Goal: Information Seeking & Learning: Learn about a topic

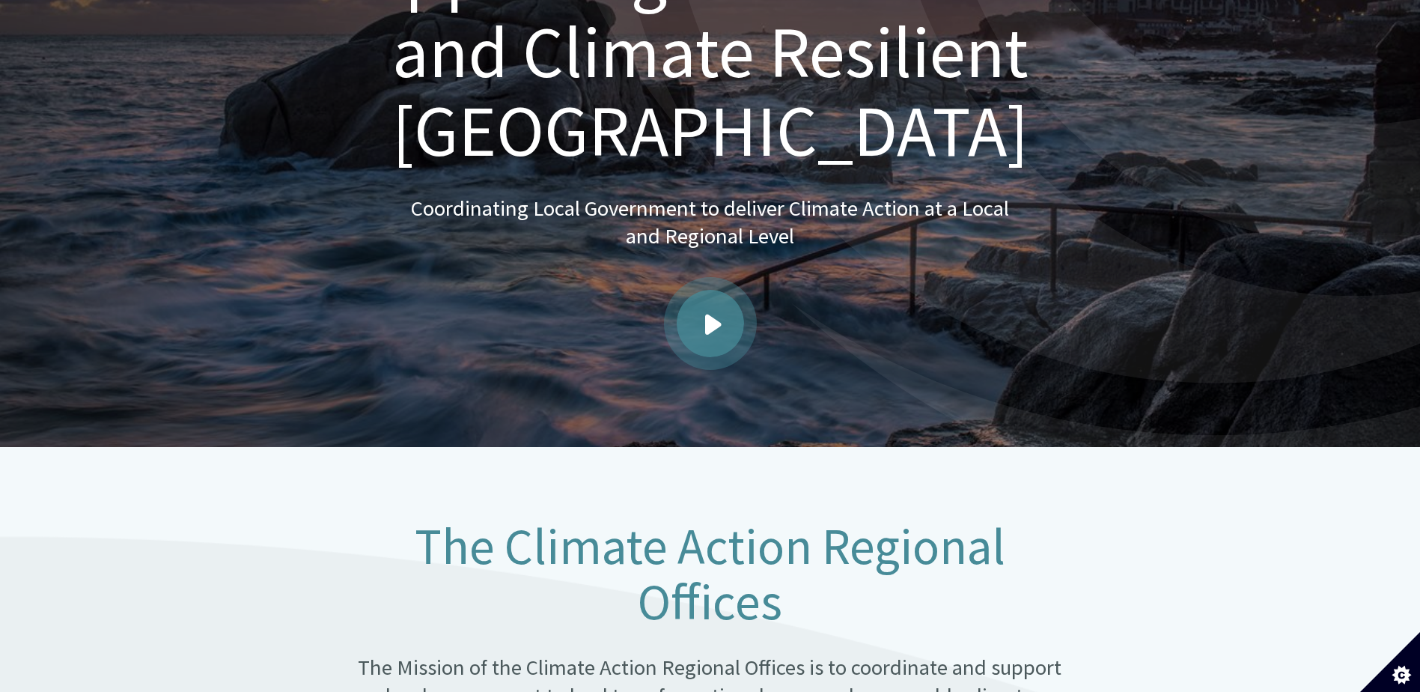
scroll to position [225, 0]
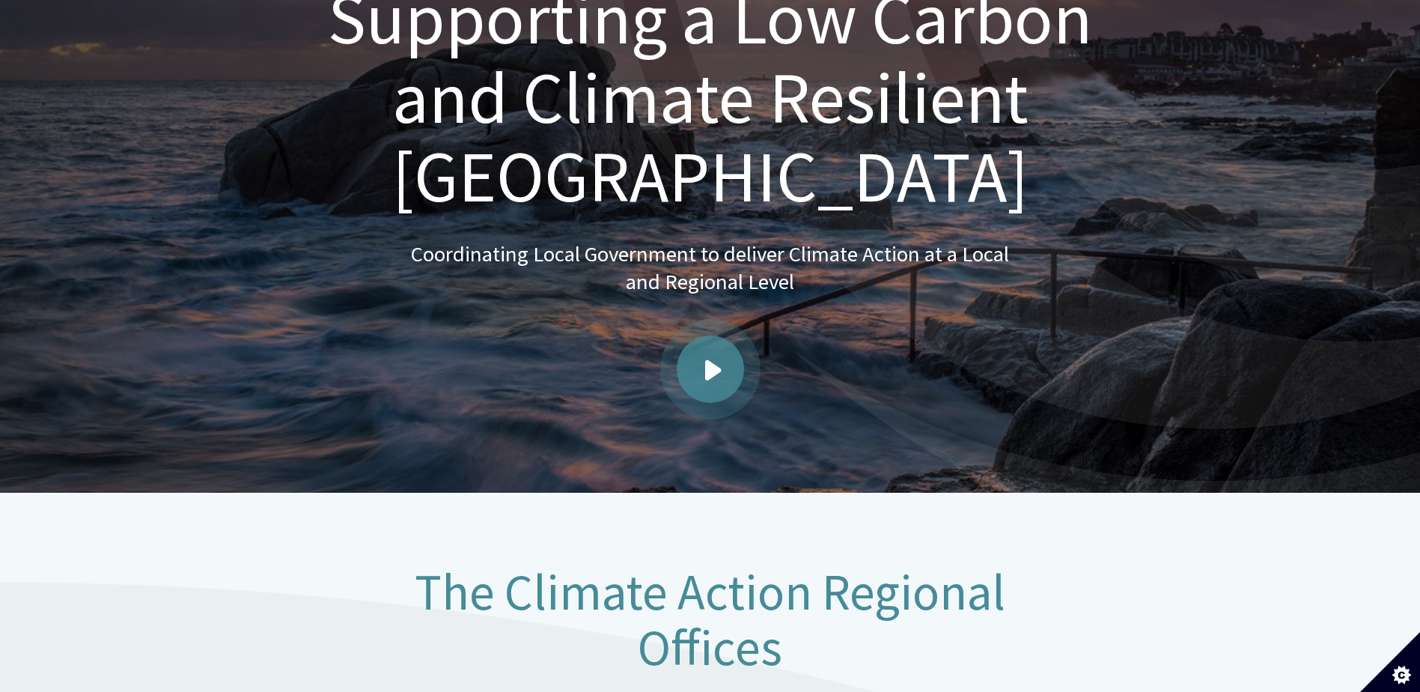
click at [701, 360] on link "Play video" at bounding box center [710, 368] width 67 height 67
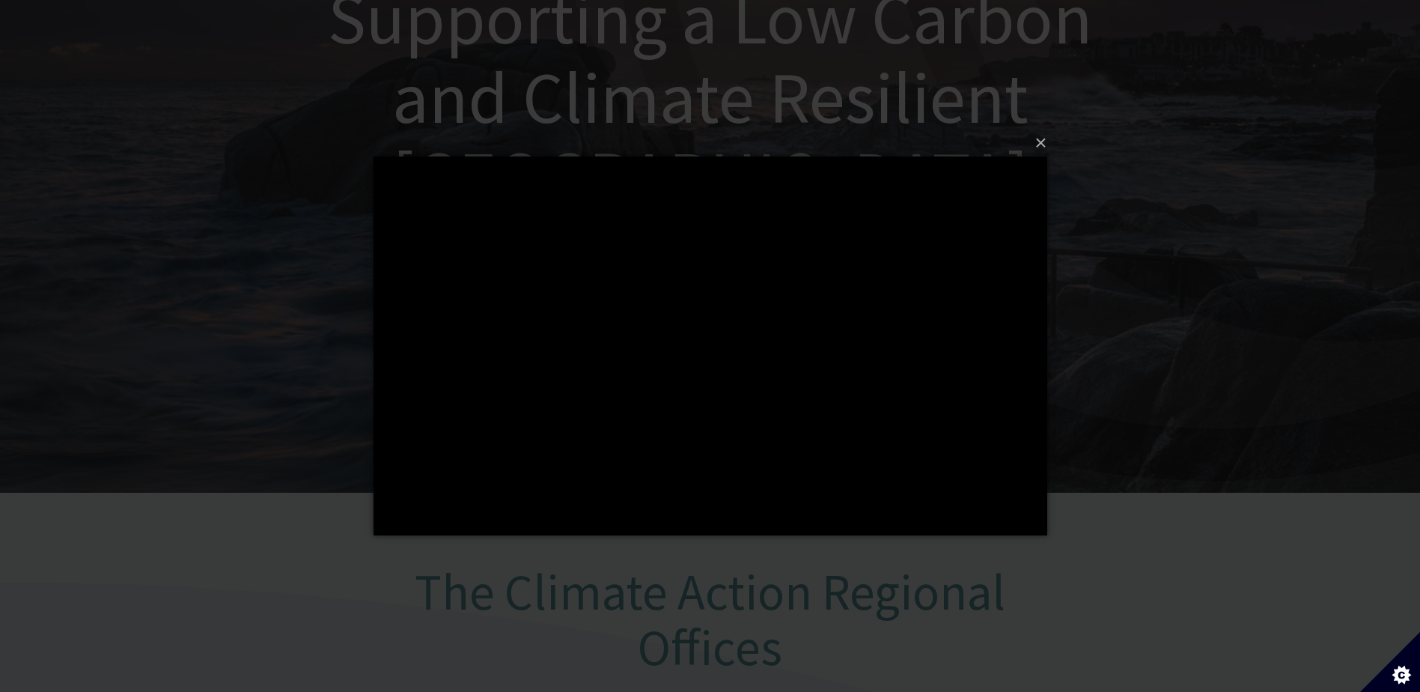
scroll to position [299, 0]
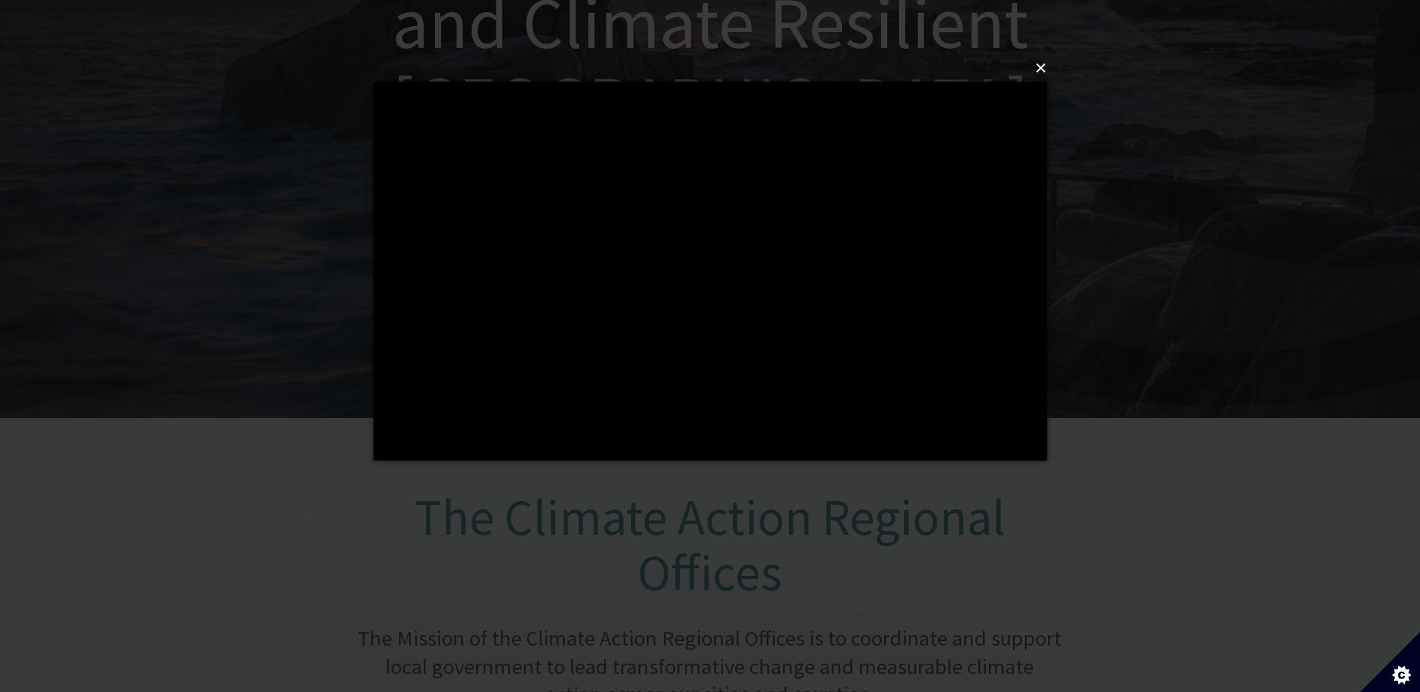
click at [1039, 68] on button "×" at bounding box center [715, 68] width 674 height 33
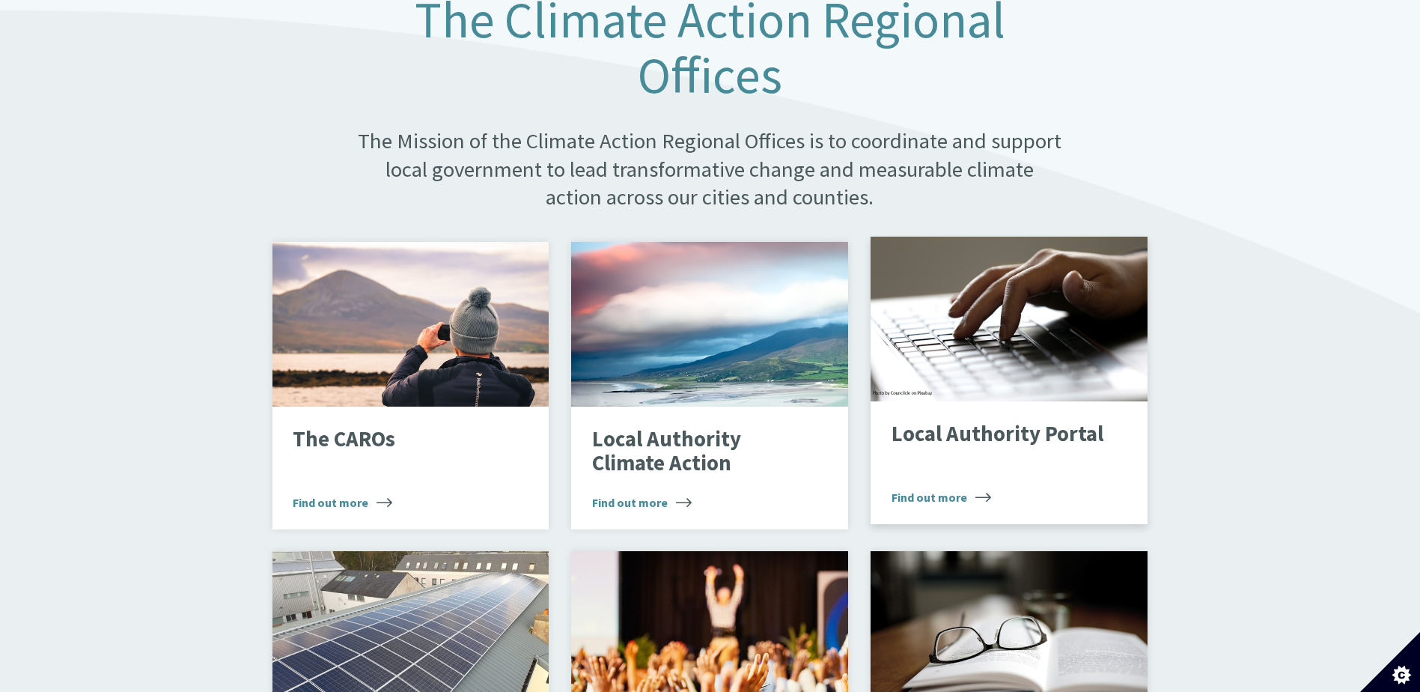
scroll to position [823, 0]
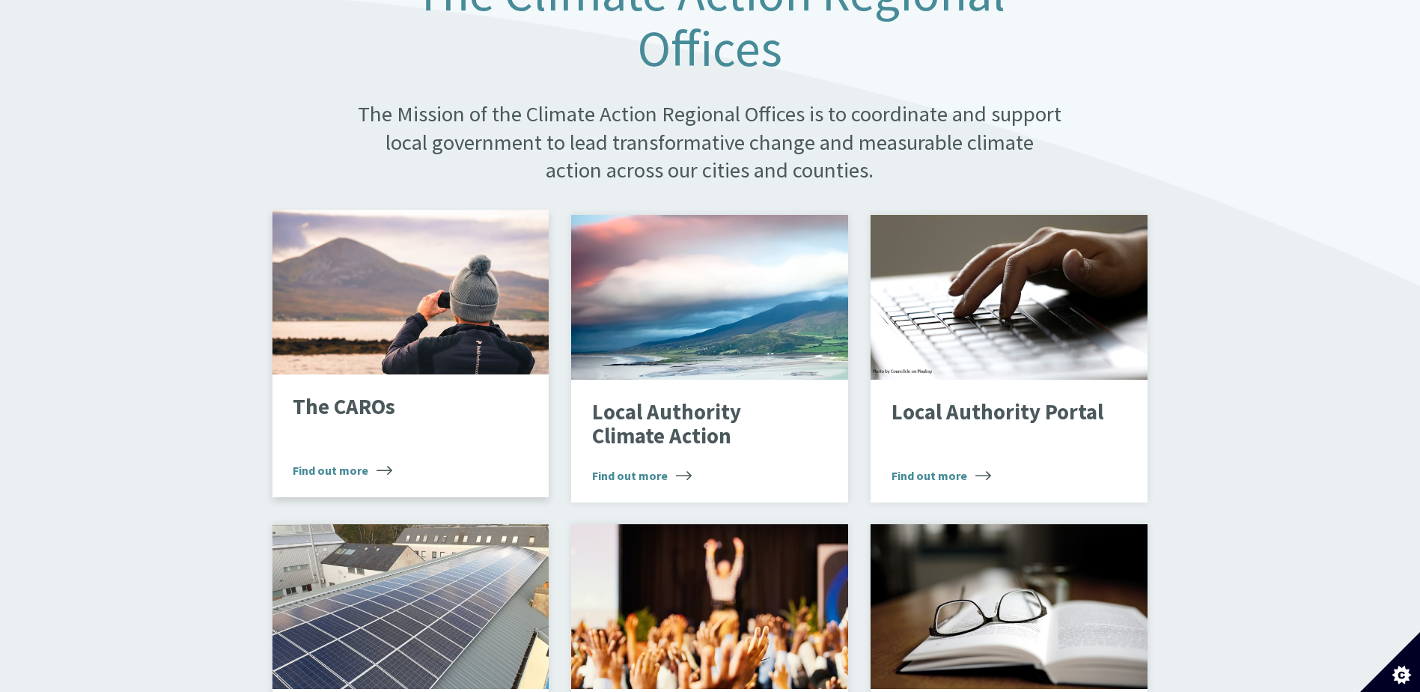
click at [372, 461] on span "Find out more" at bounding box center [343, 470] width 100 height 18
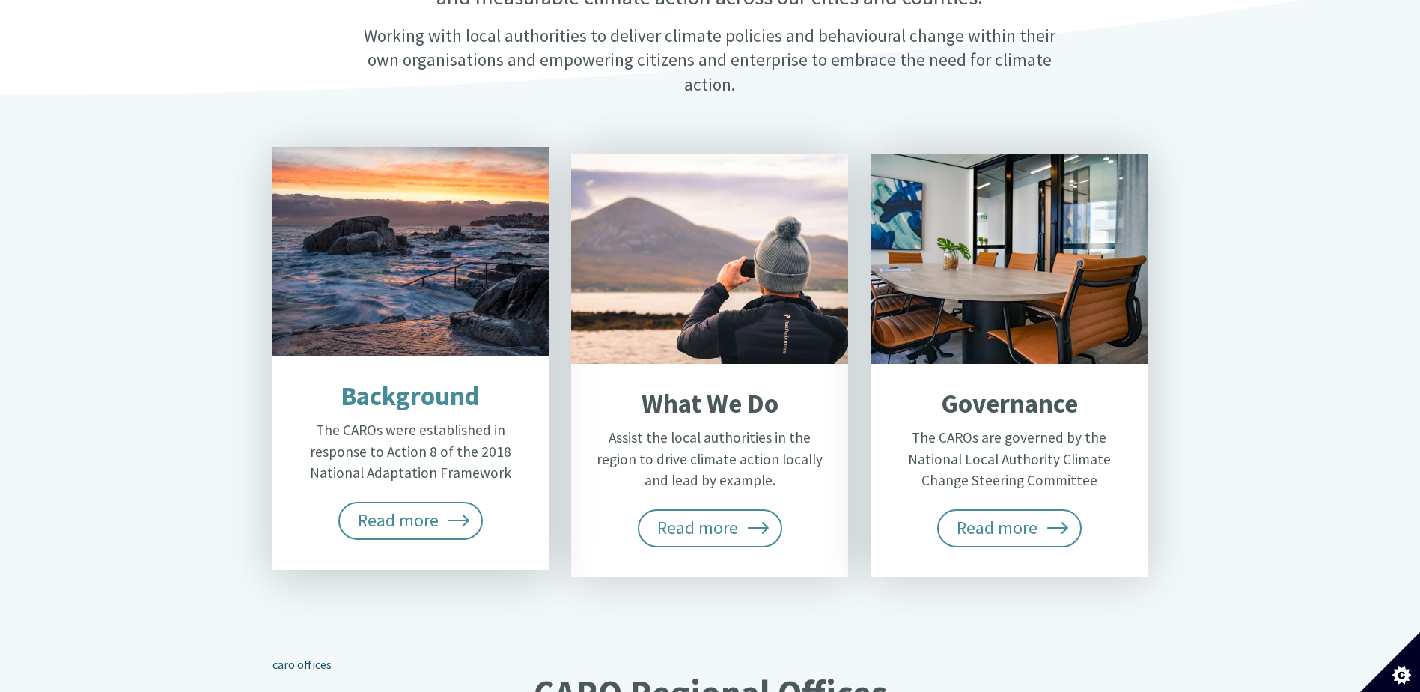
scroll to position [524, 0]
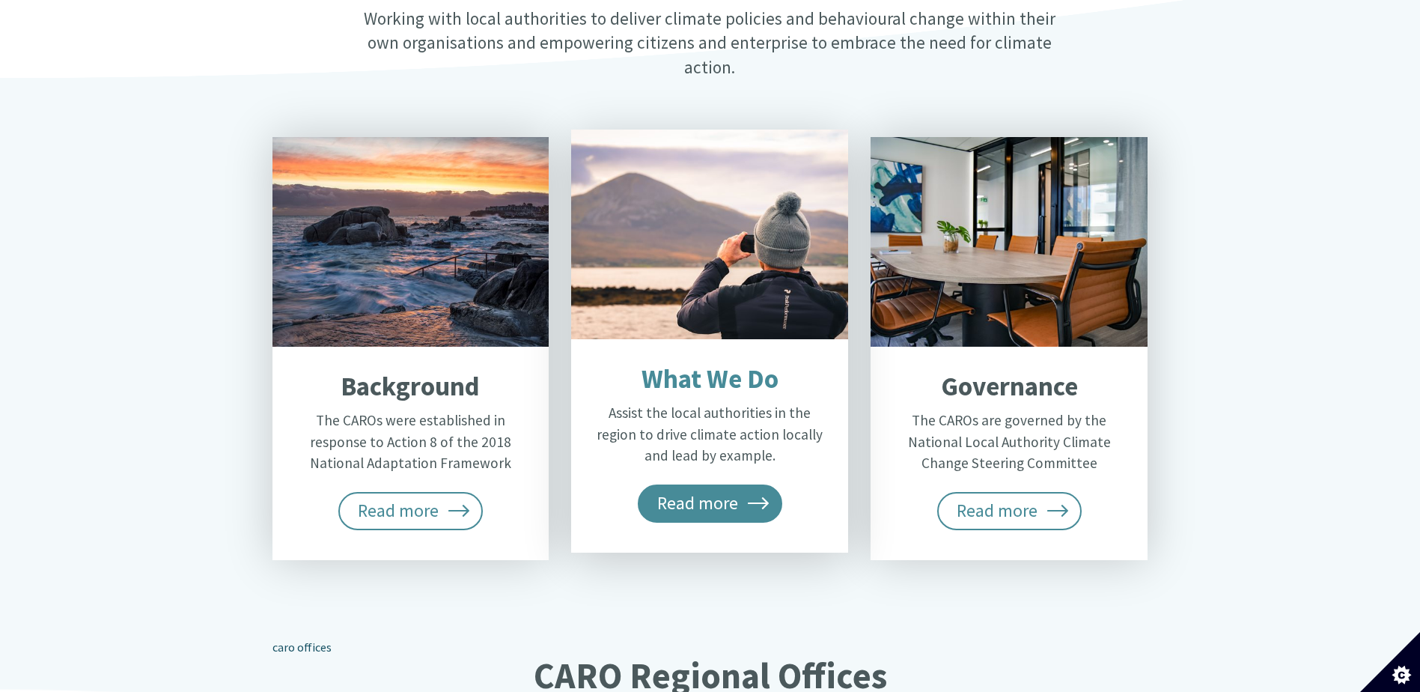
click at [763, 484] on span "Read more" at bounding box center [710, 502] width 145 height 37
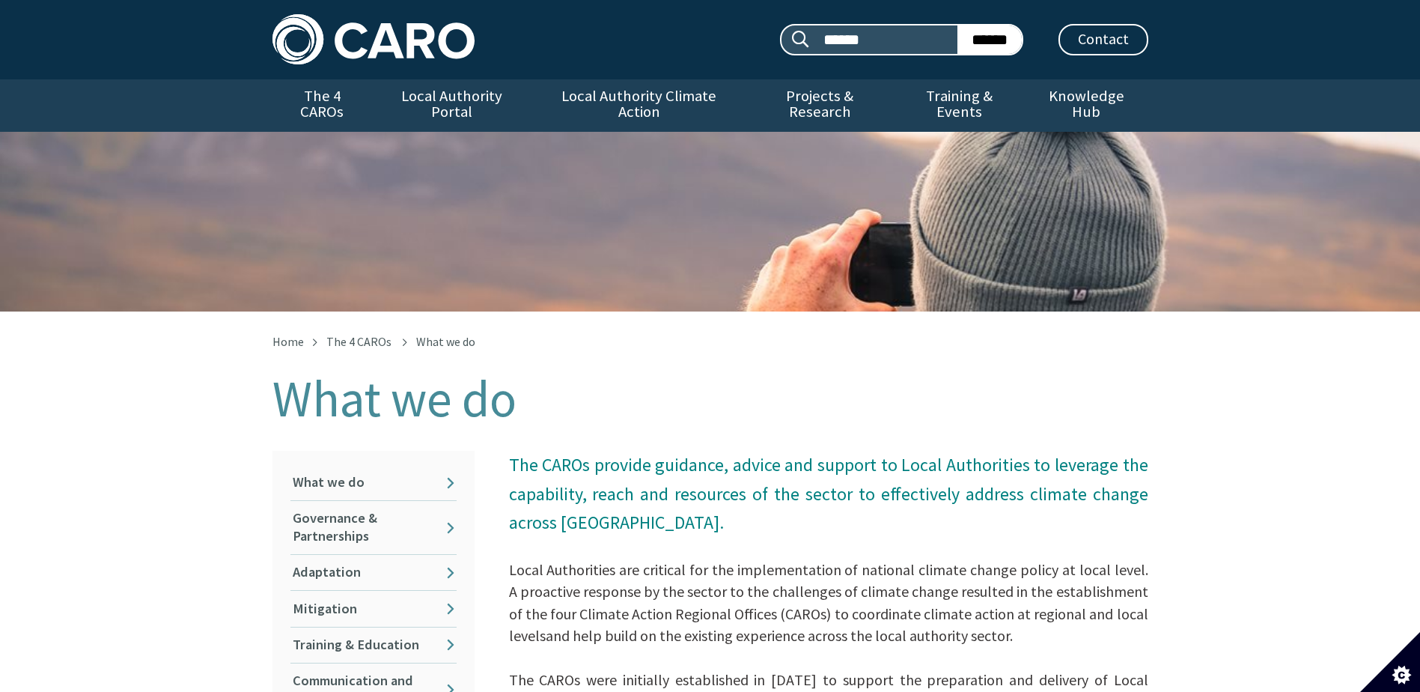
scroll to position [299, 0]
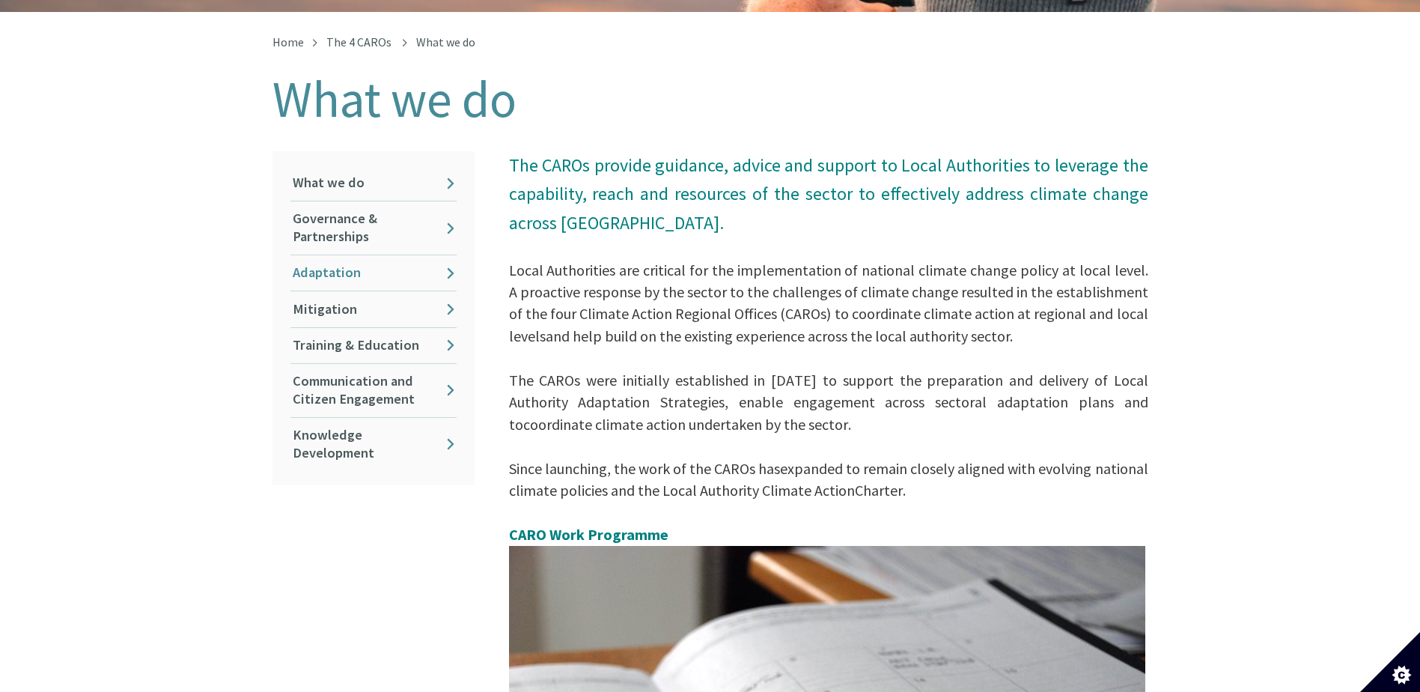
click at [429, 255] on link "Adaptation" at bounding box center [373, 272] width 166 height 35
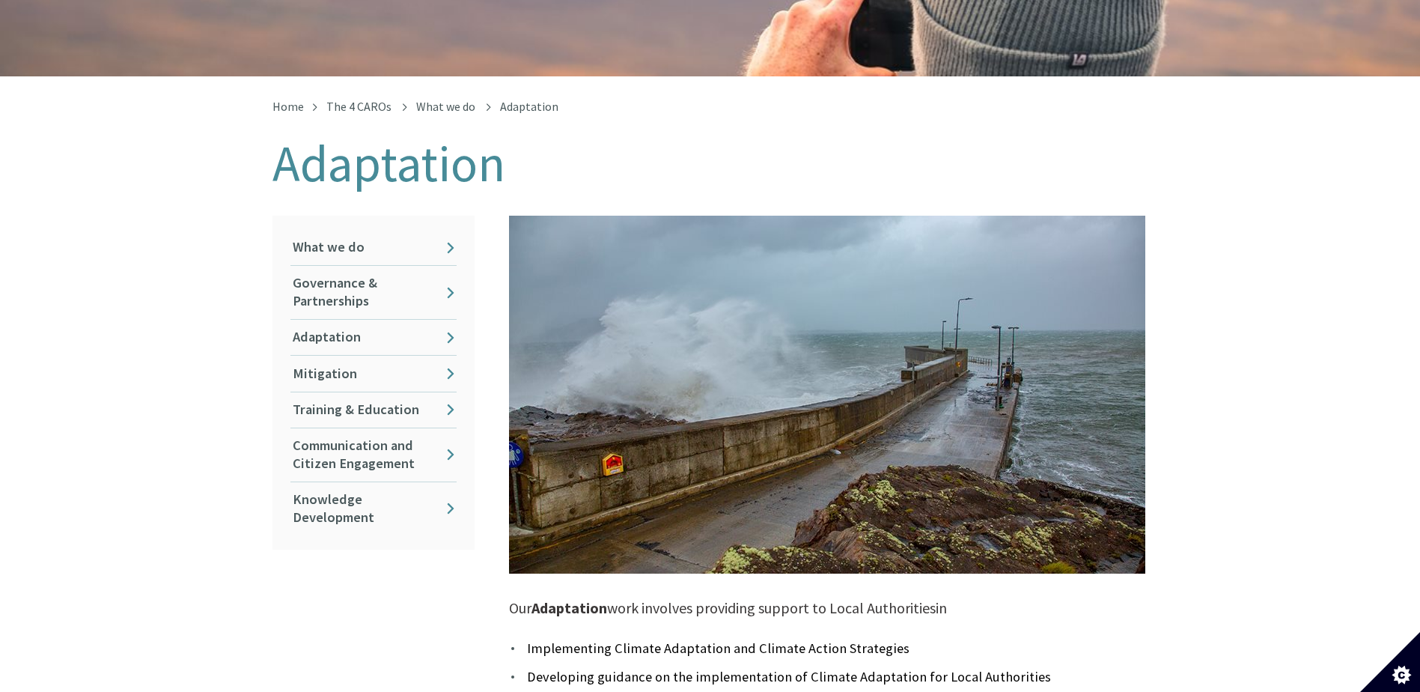
scroll to position [225, 0]
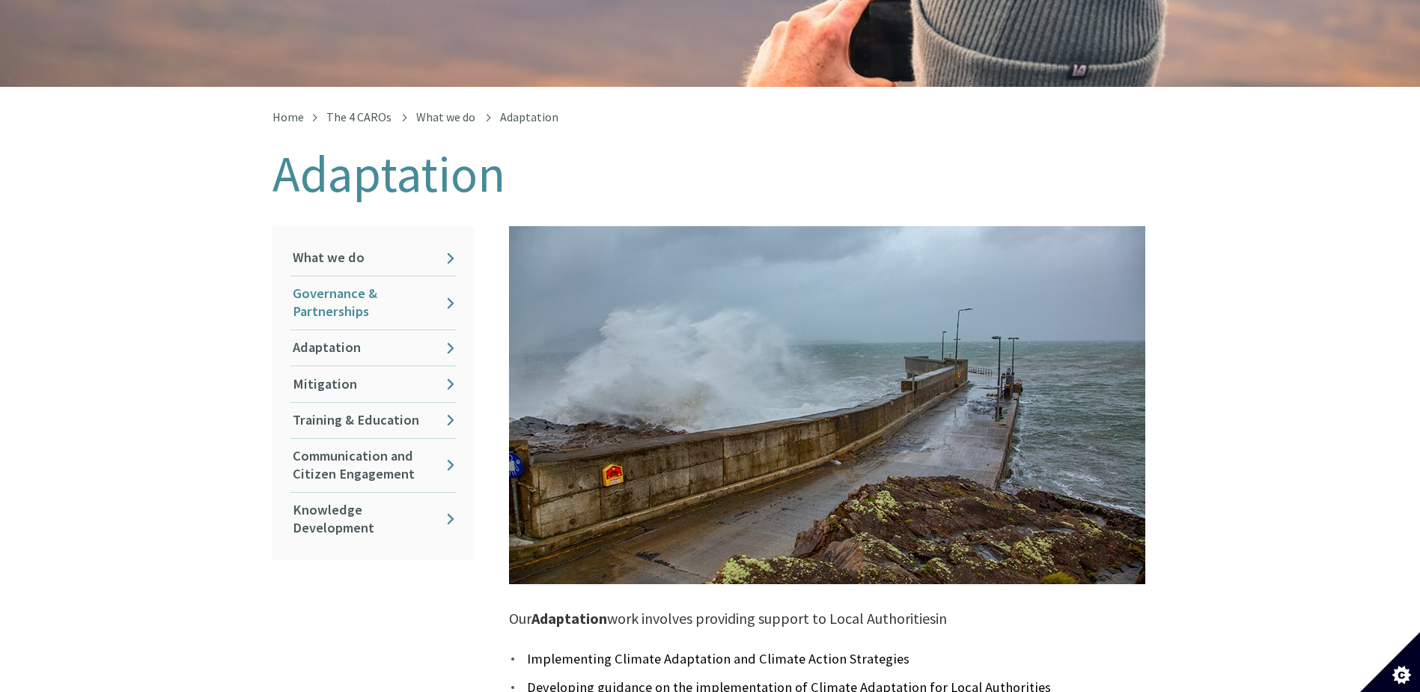
click at [360, 291] on link "Governance & Partnerships" at bounding box center [373, 302] width 166 height 53
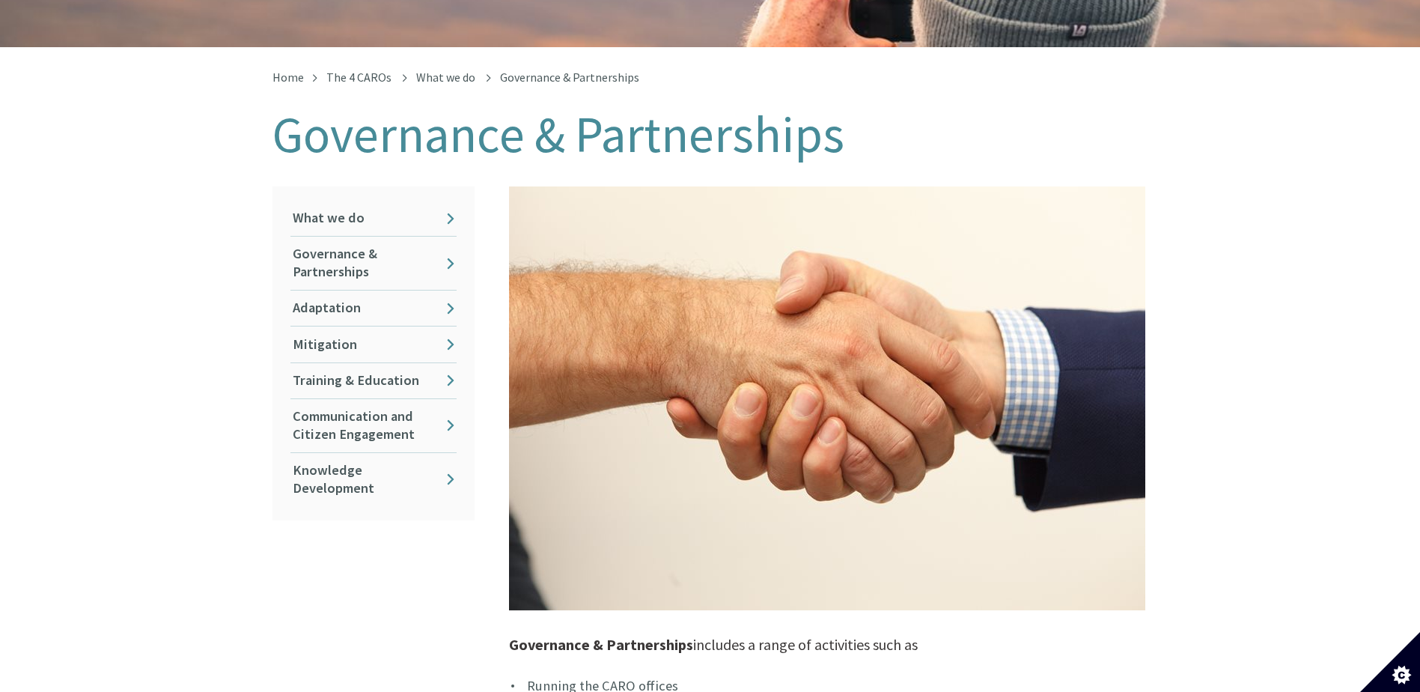
scroll to position [524, 0]
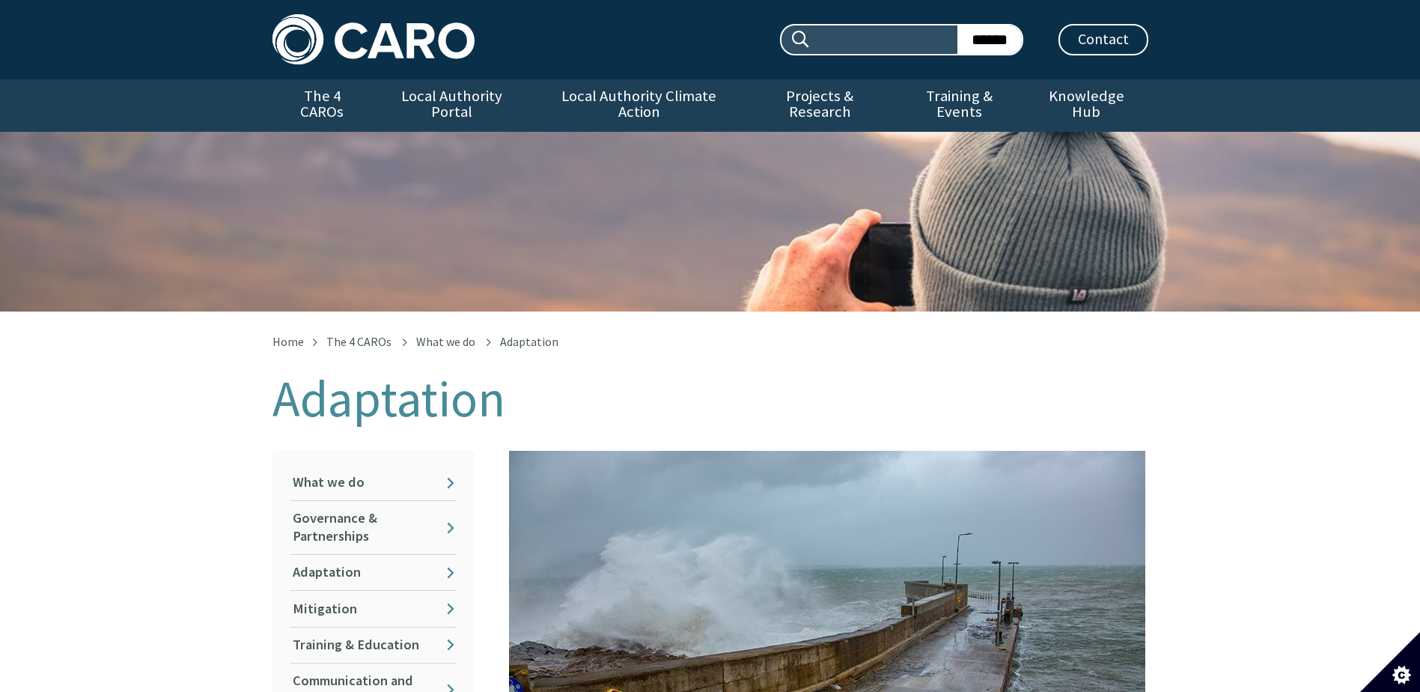
scroll to position [225, 0]
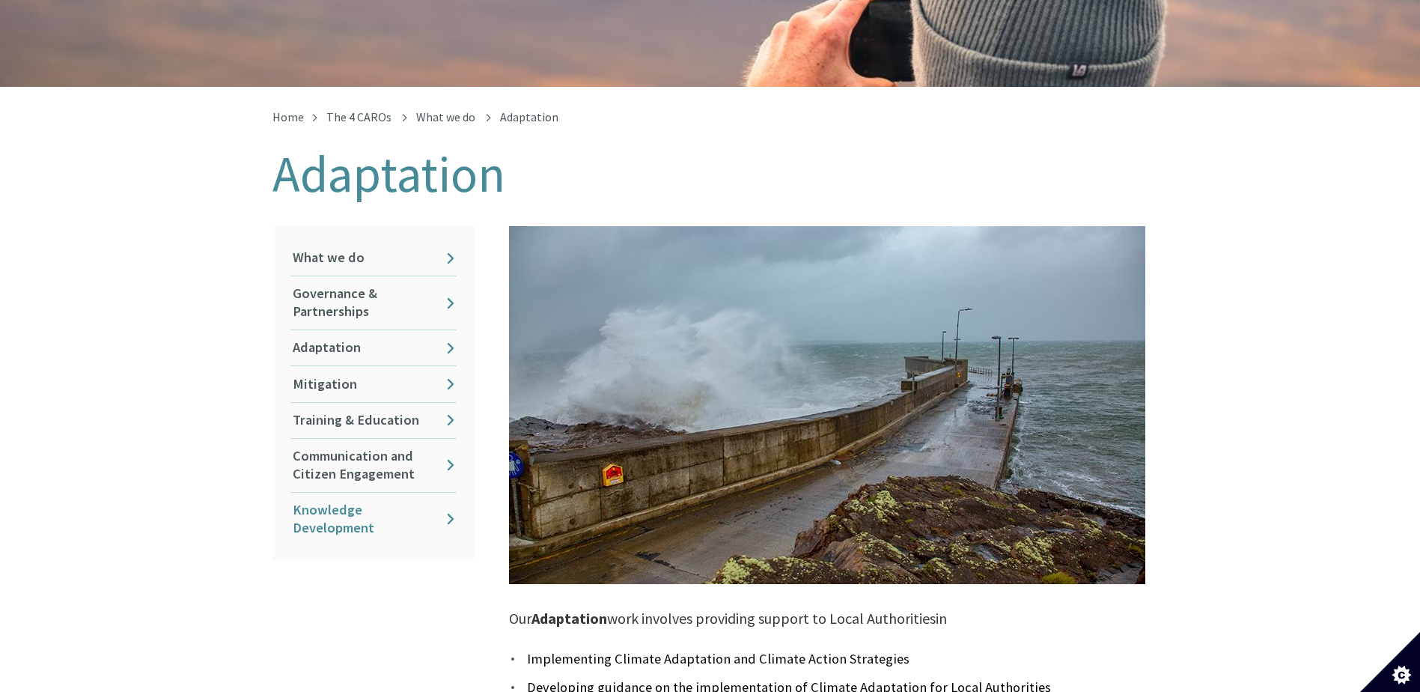
click at [395, 492] on link "Knowledge Development" at bounding box center [373, 518] width 166 height 53
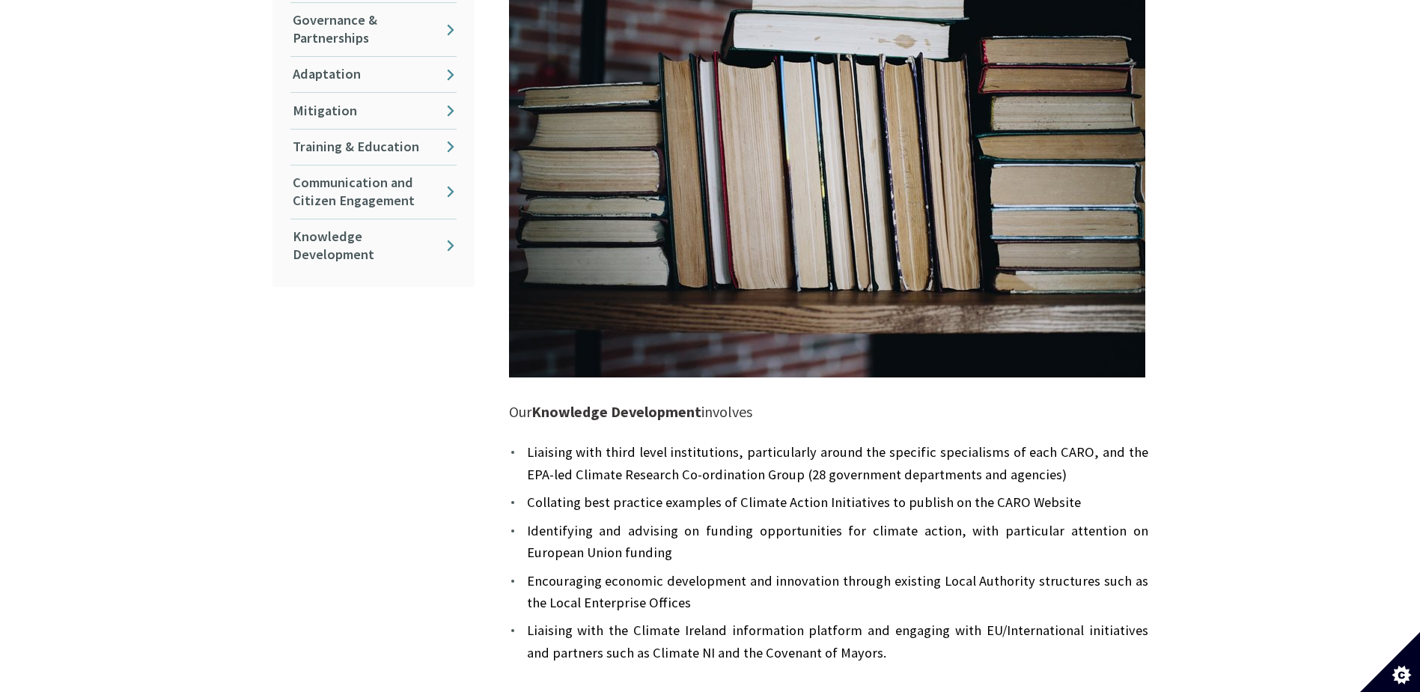
scroll to position [524, 0]
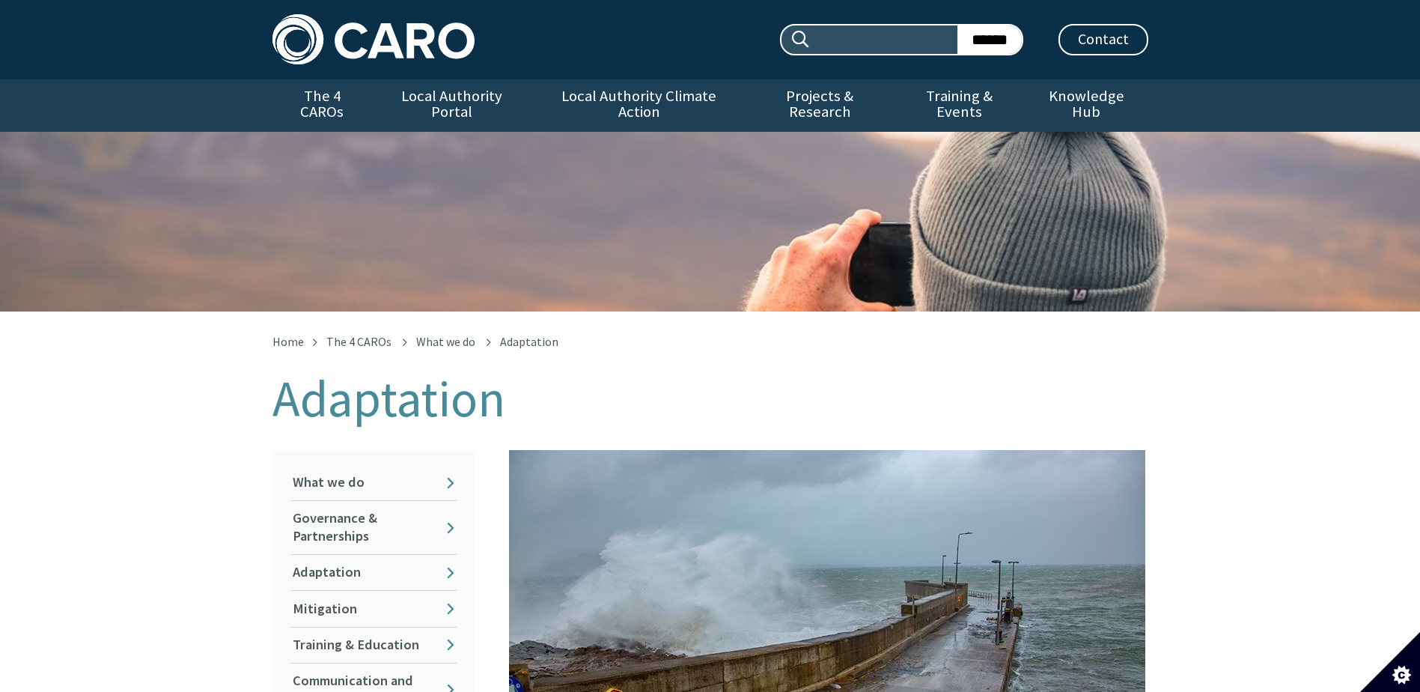
scroll to position [225, 0]
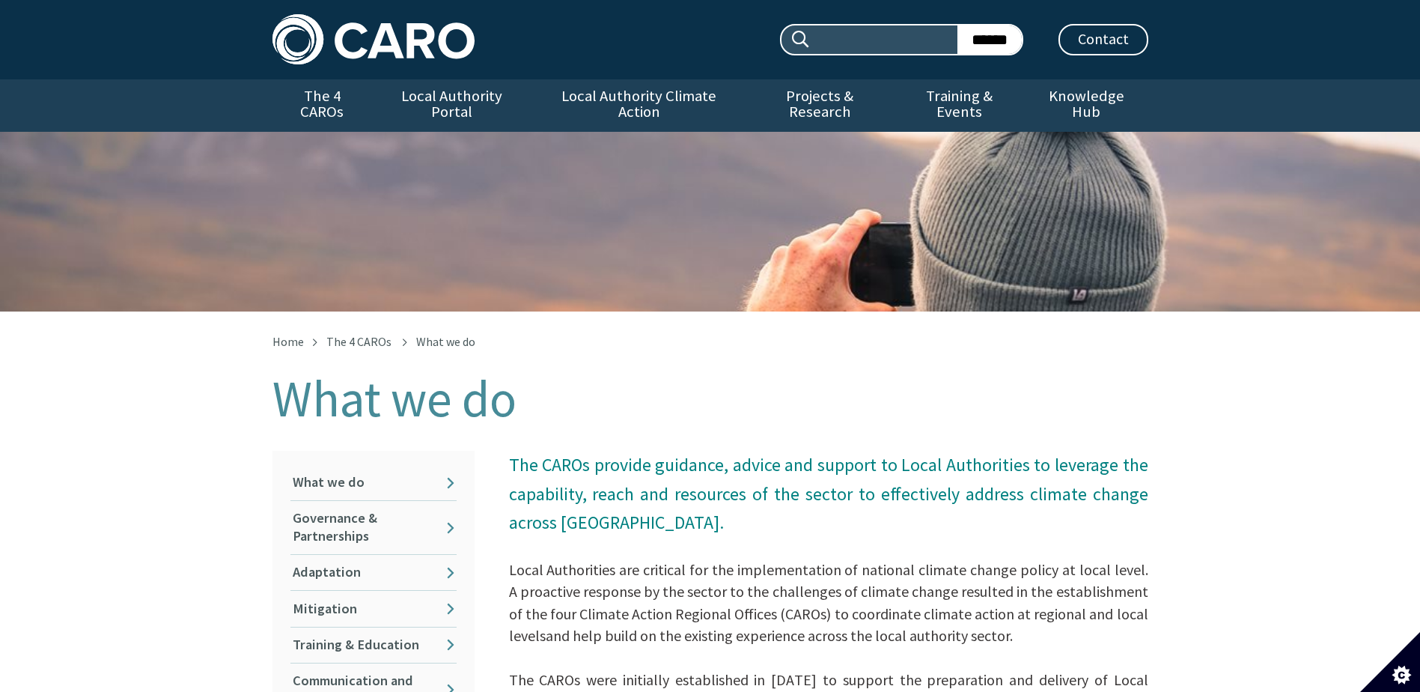
scroll to position [311, 0]
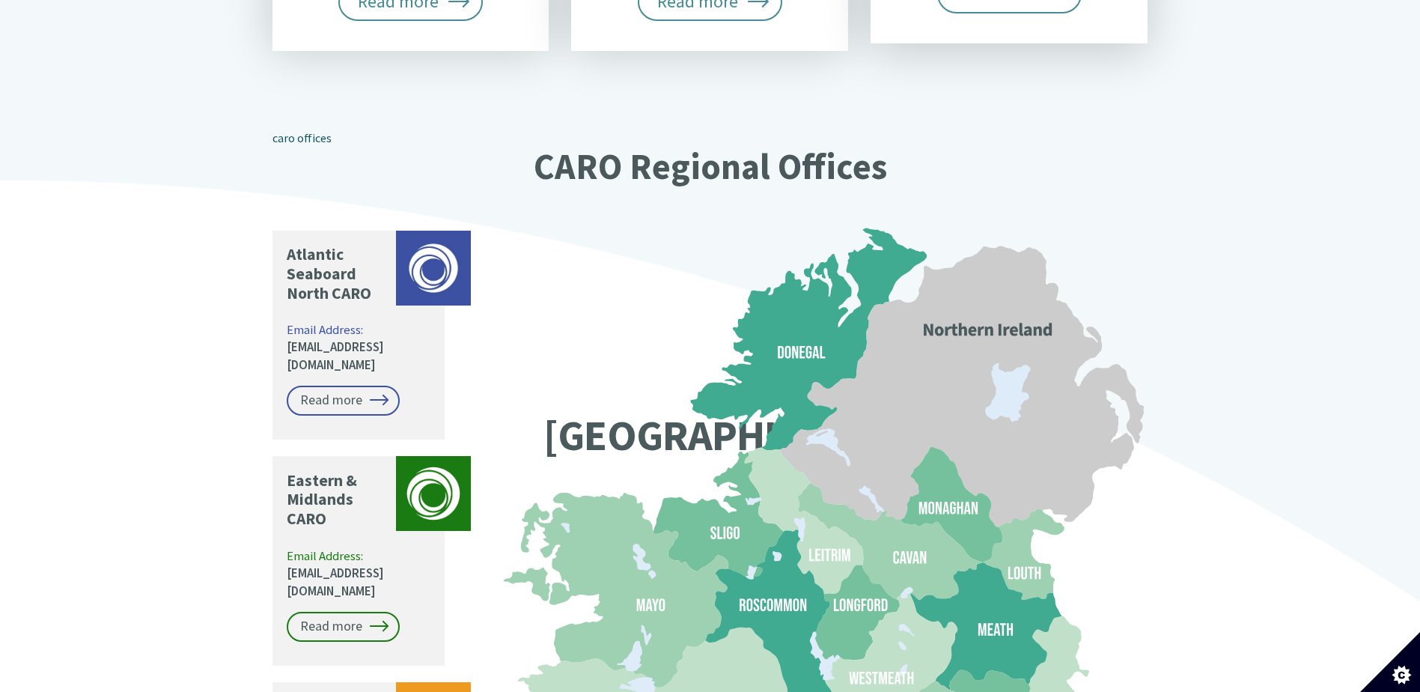
scroll to position [1048, 0]
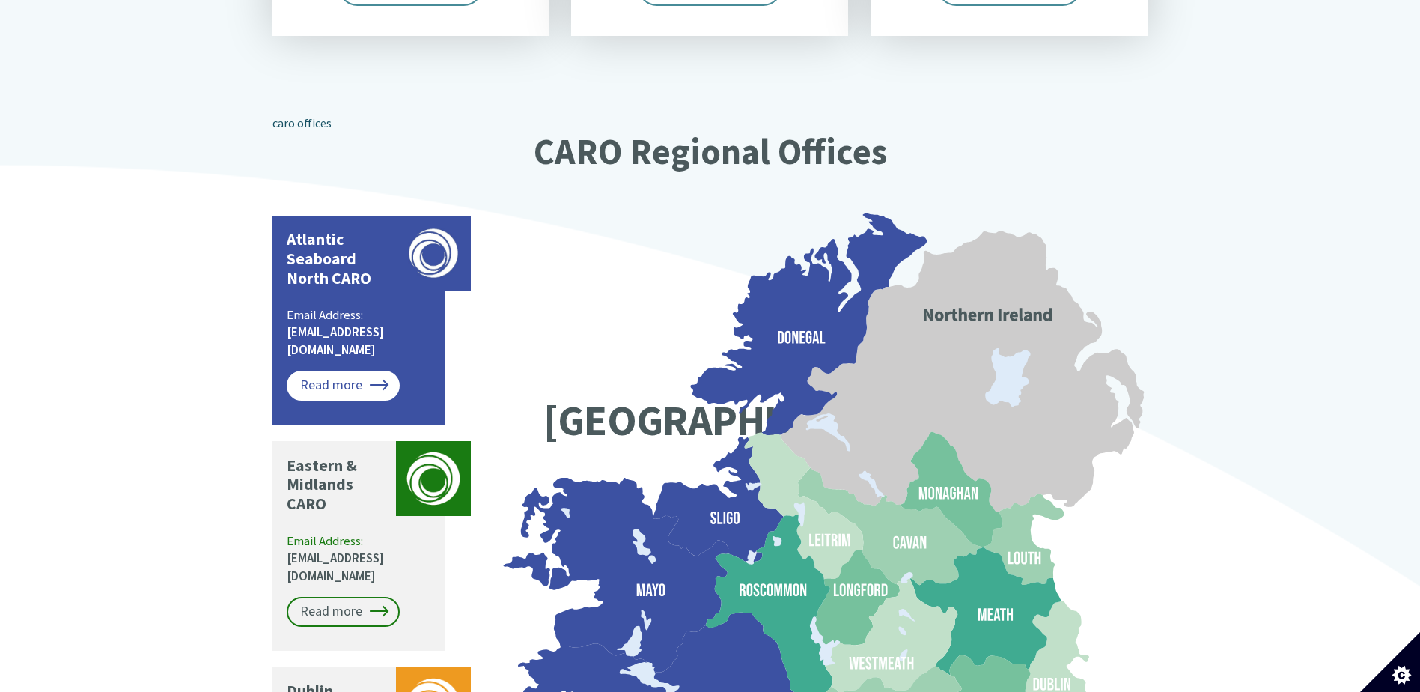
click at [379, 370] on link "Read more" at bounding box center [343, 385] width 113 height 30
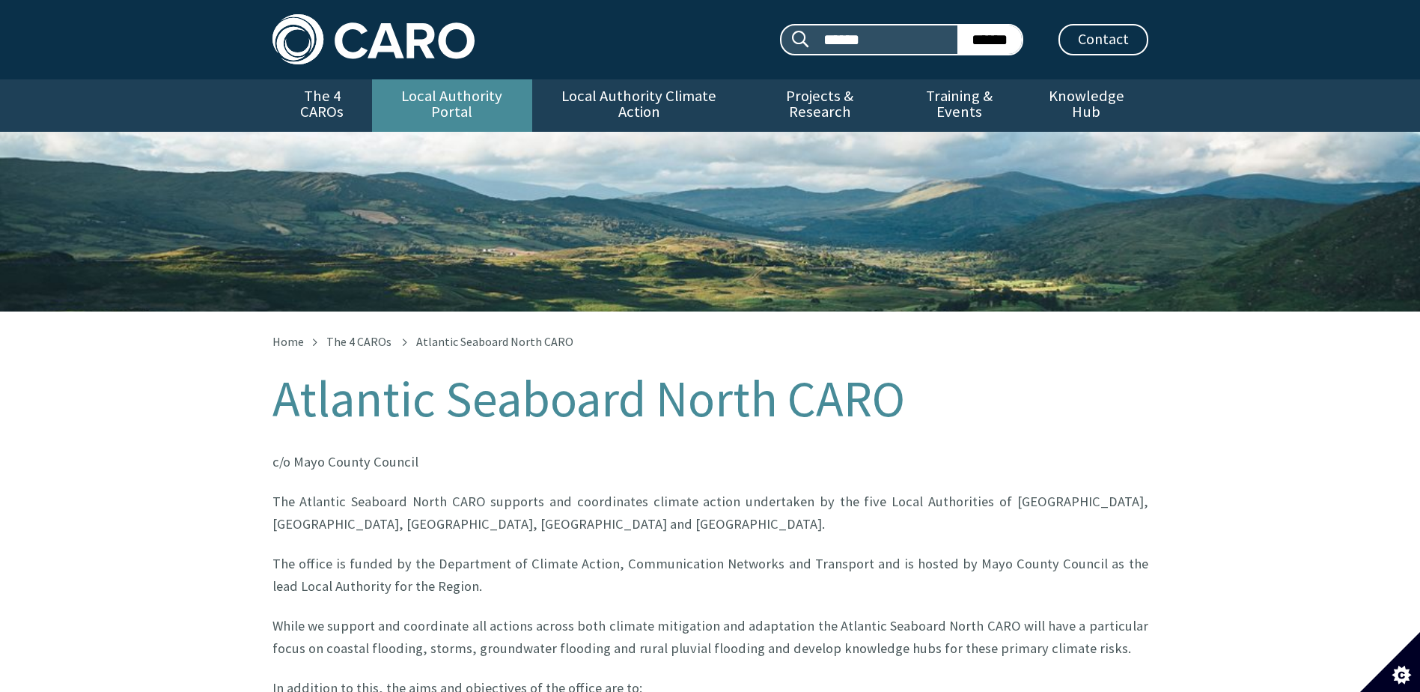
click at [409, 99] on link "Local Authority Portal" at bounding box center [452, 105] width 160 height 52
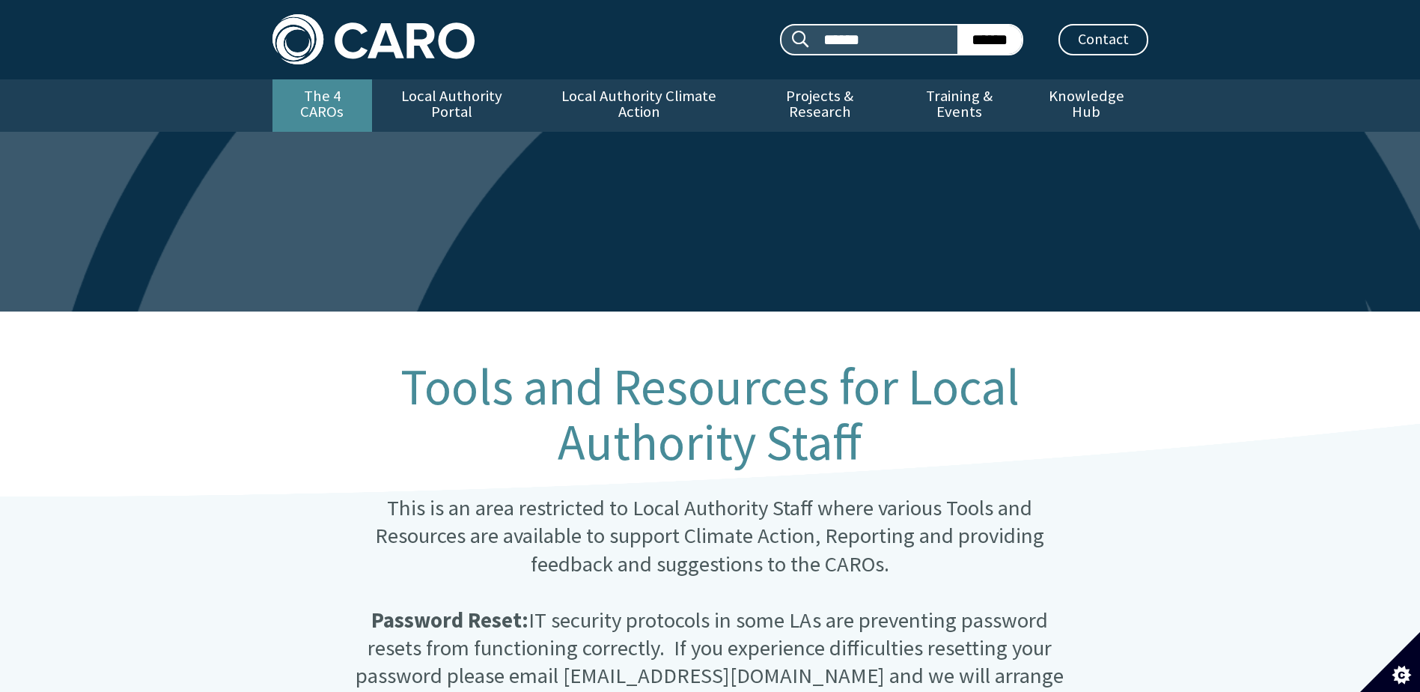
click at [337, 97] on link "The 4 CAROs" at bounding box center [322, 105] width 100 height 52
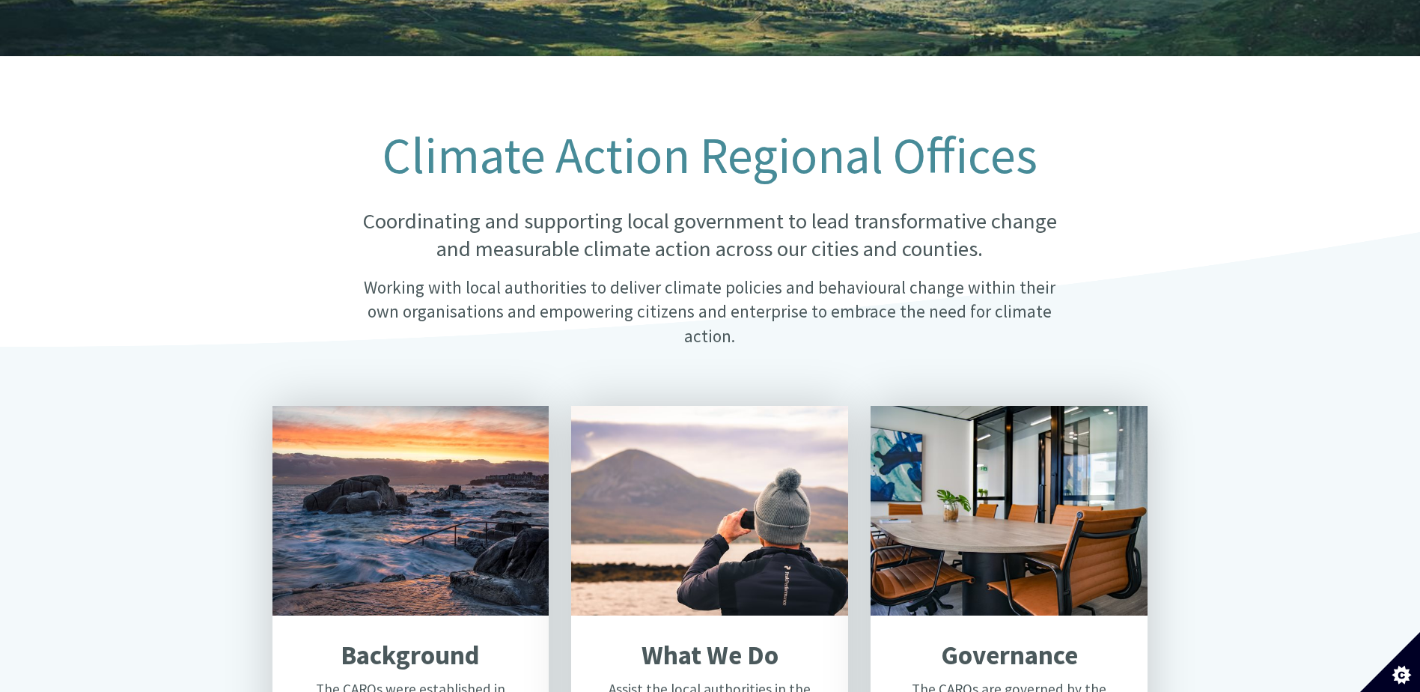
scroll to position [449, 0]
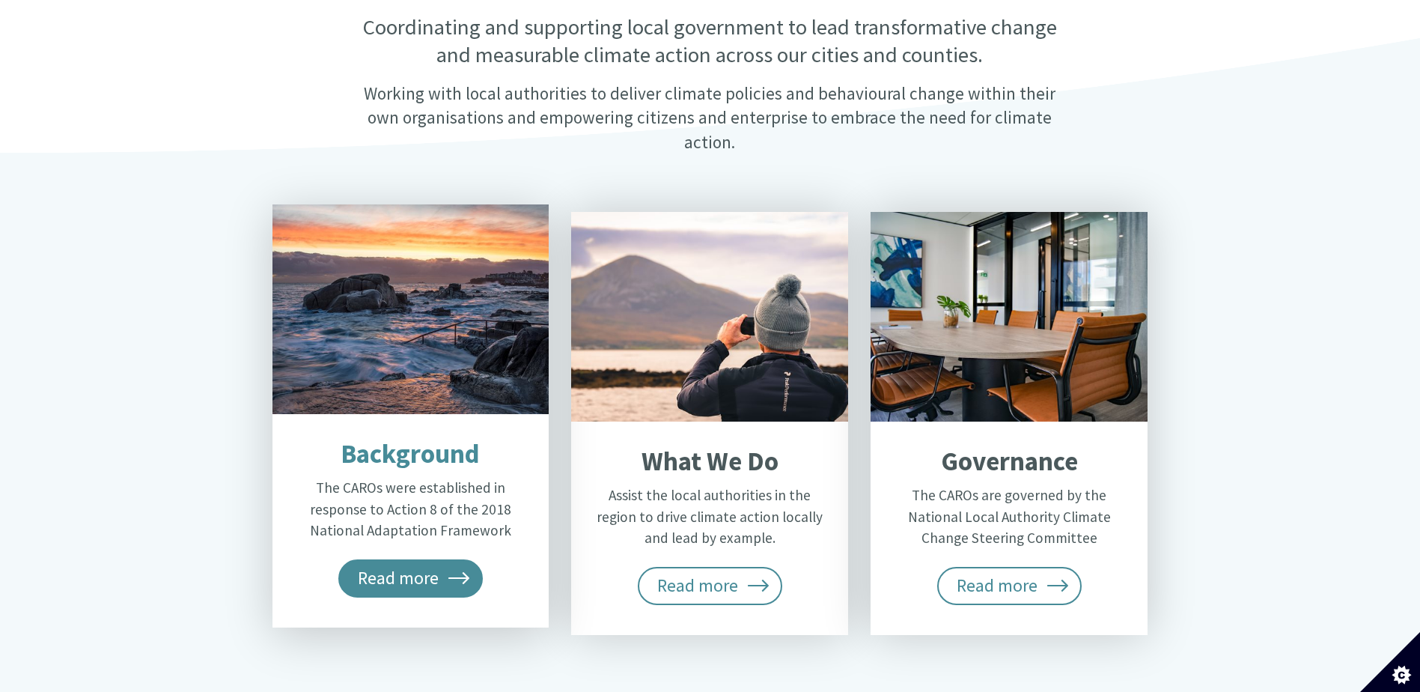
click at [425, 559] on span "Read more" at bounding box center [410, 577] width 145 height 37
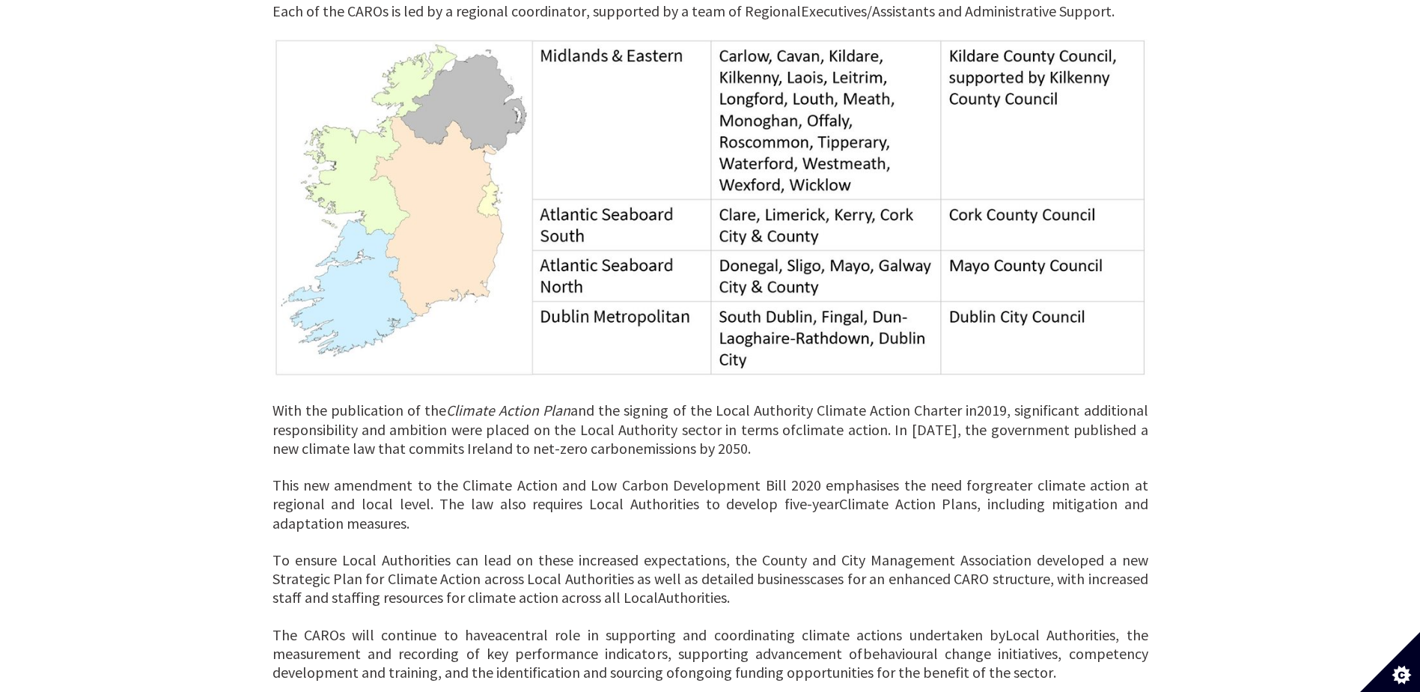
scroll to position [1109, 0]
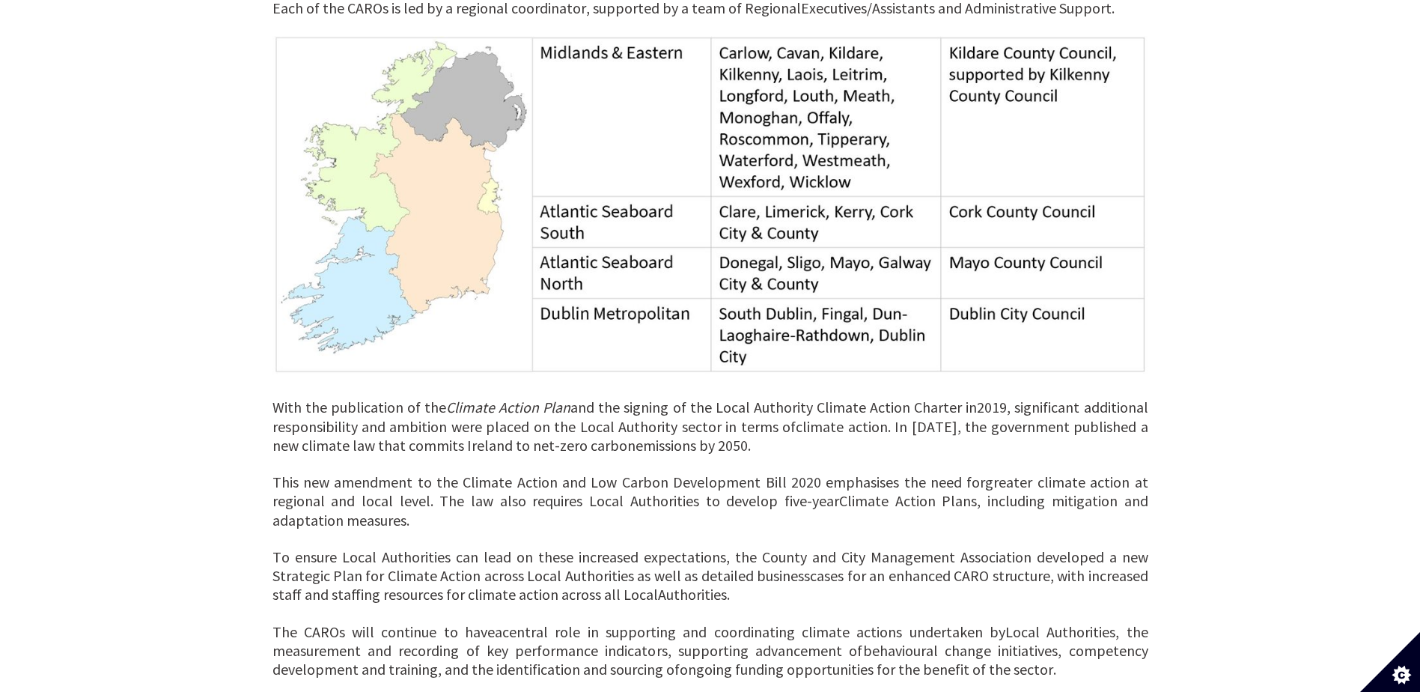
click at [317, 472] on span "This new amendment to the Climate Action and Low Carbon Development Bill 2020 e…" at bounding box center [628, 481] width 713 height 19
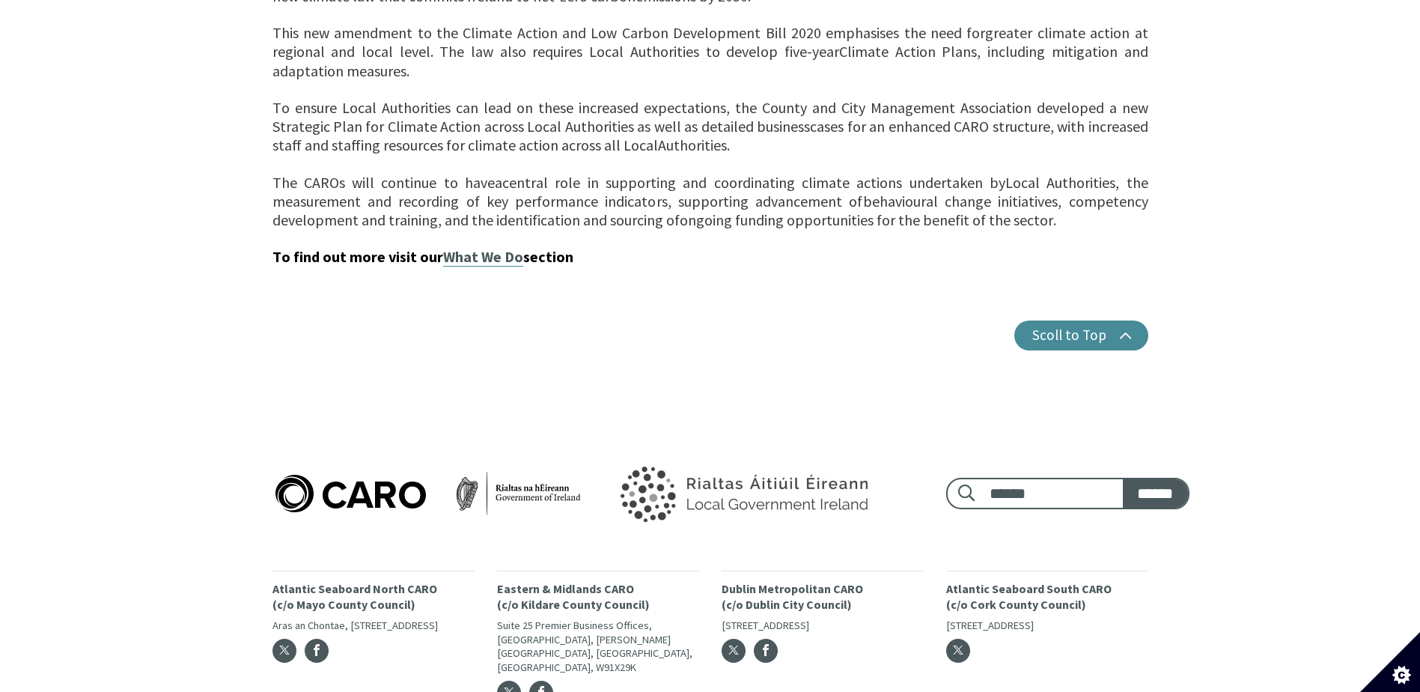
click at [486, 247] on link "What We Do" at bounding box center [483, 256] width 80 height 19
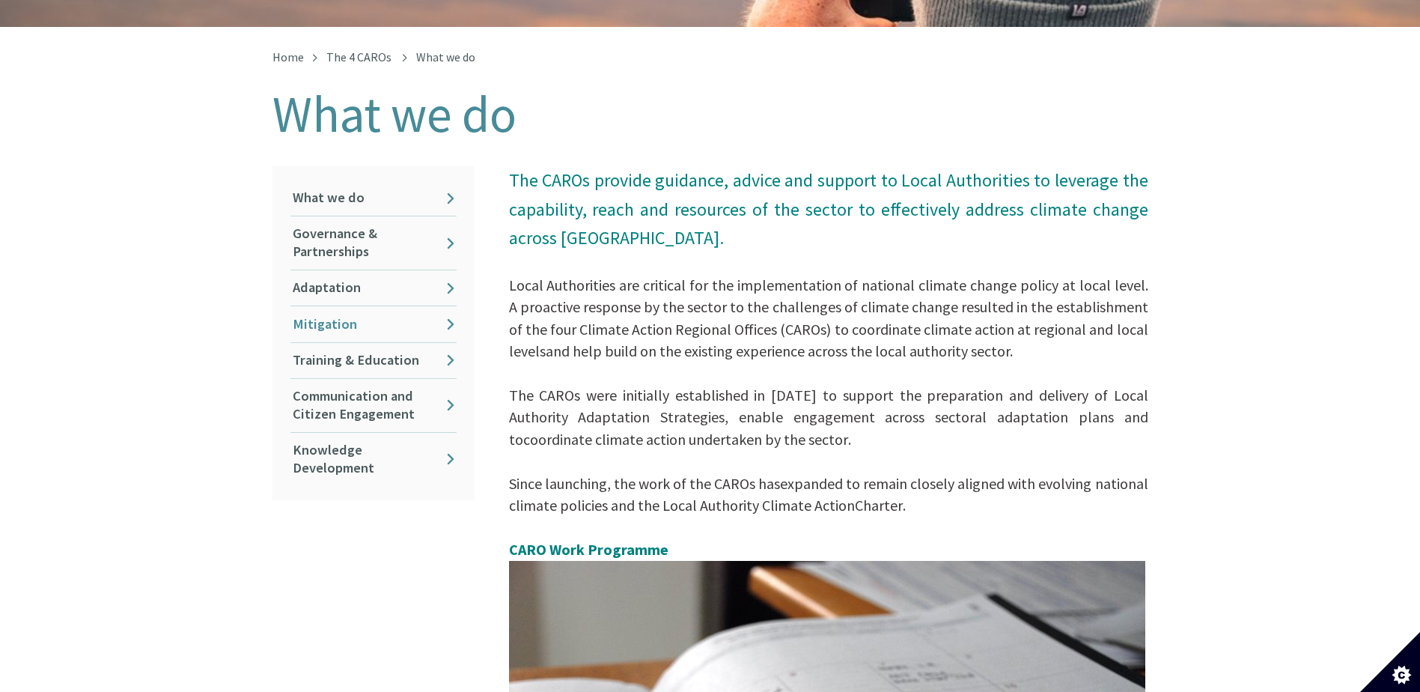
scroll to position [299, 0]
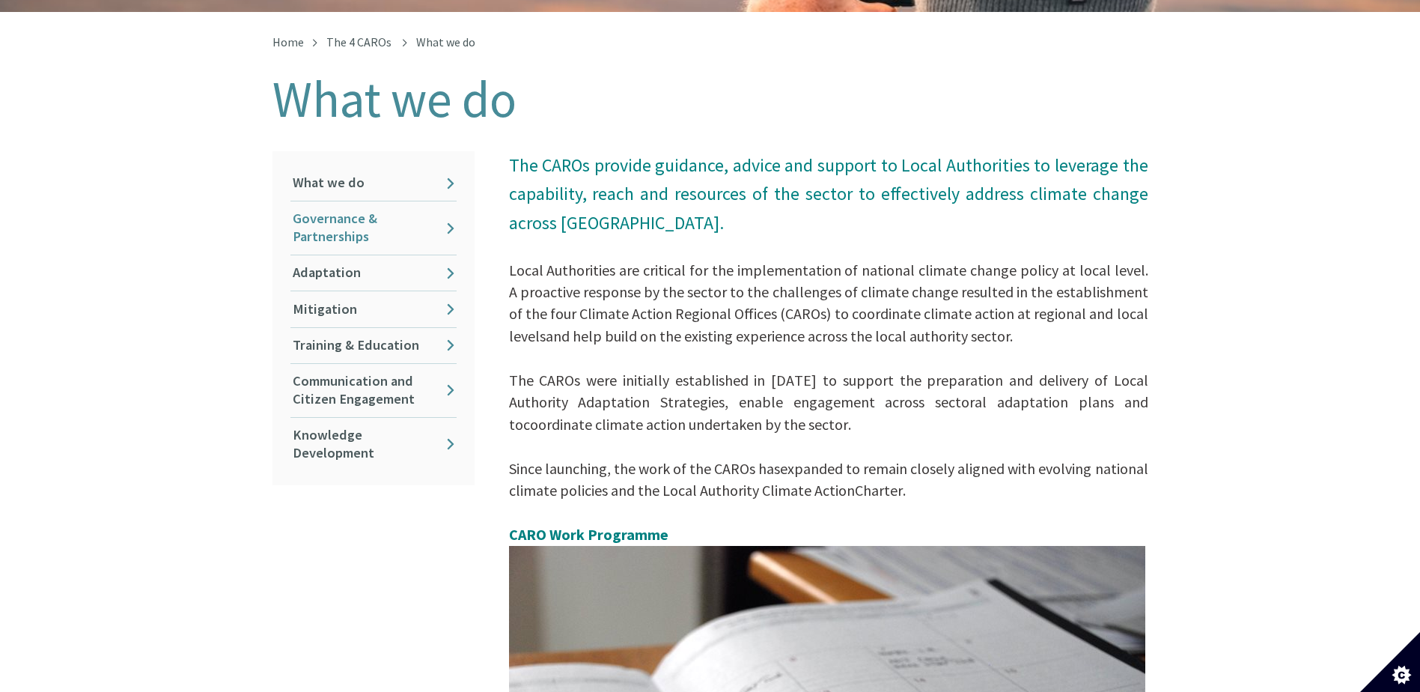
click at [448, 210] on link "Governance & Partnerships" at bounding box center [373, 227] width 166 height 53
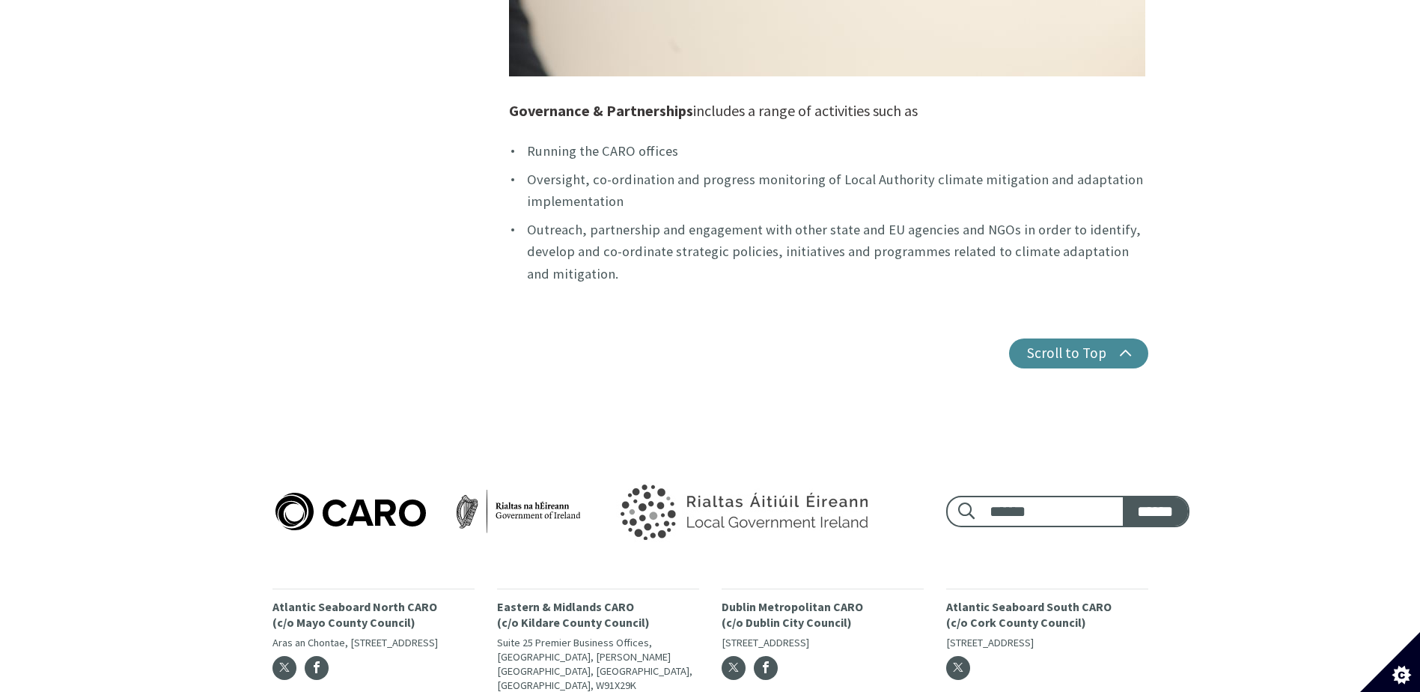
scroll to position [891, 0]
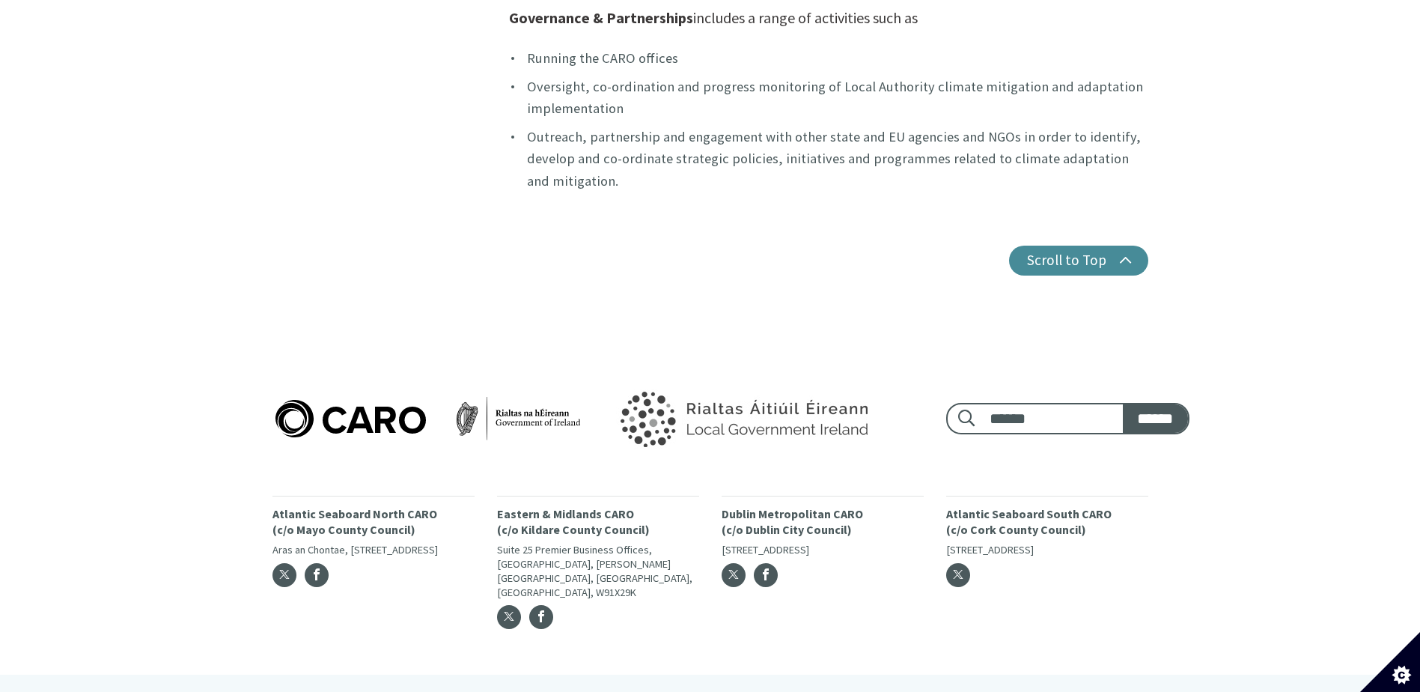
click at [879, 689] on link "Latest News" at bounding box center [854, 699] width 68 height 20
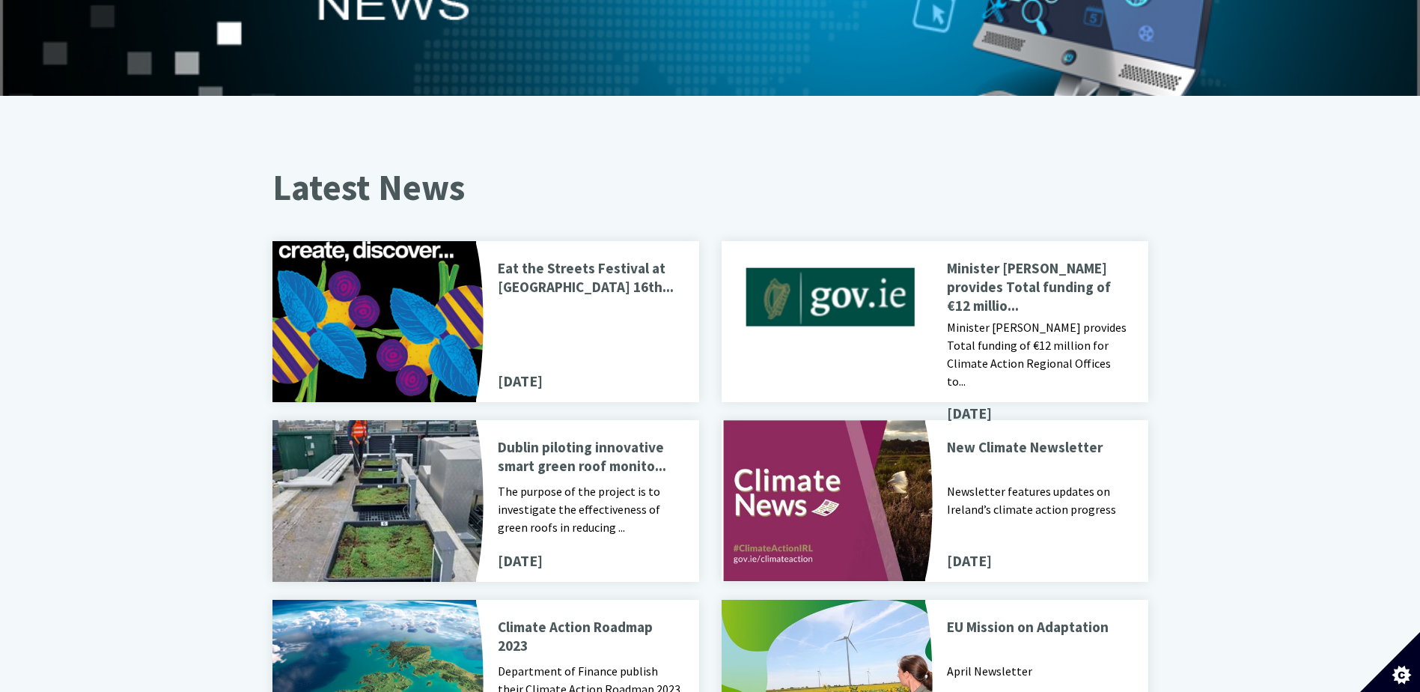
scroll to position [225, 0]
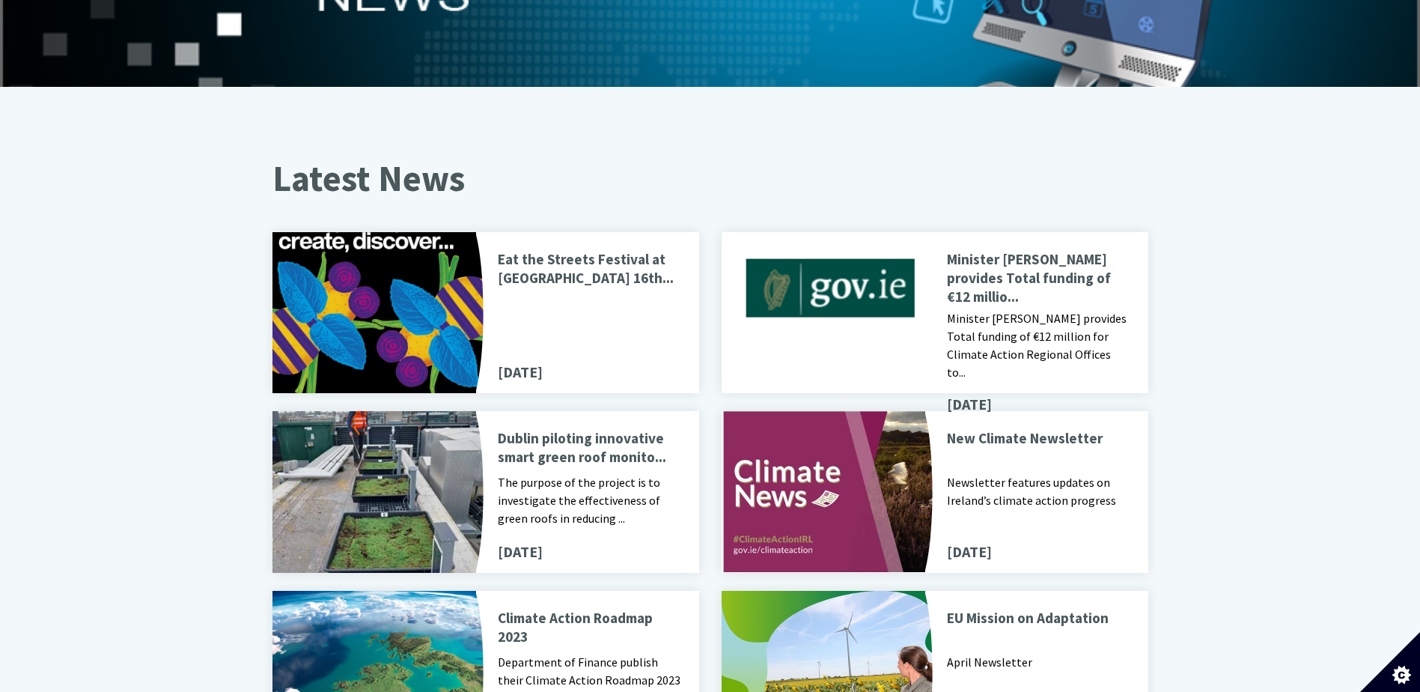
click at [1015, 250] on p "Minister [PERSON_NAME] provides Total funding of €12 millio..." at bounding box center [1038, 278] width 183 height 56
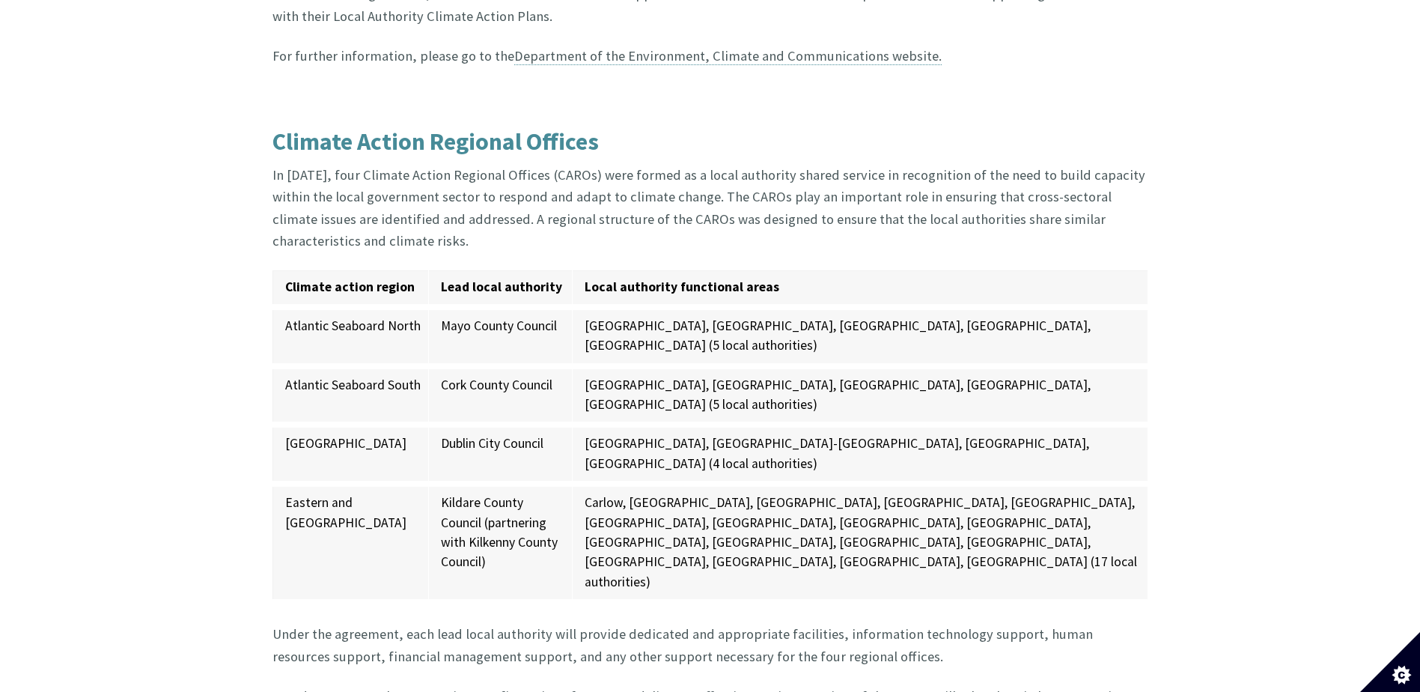
scroll to position [1452, 0]
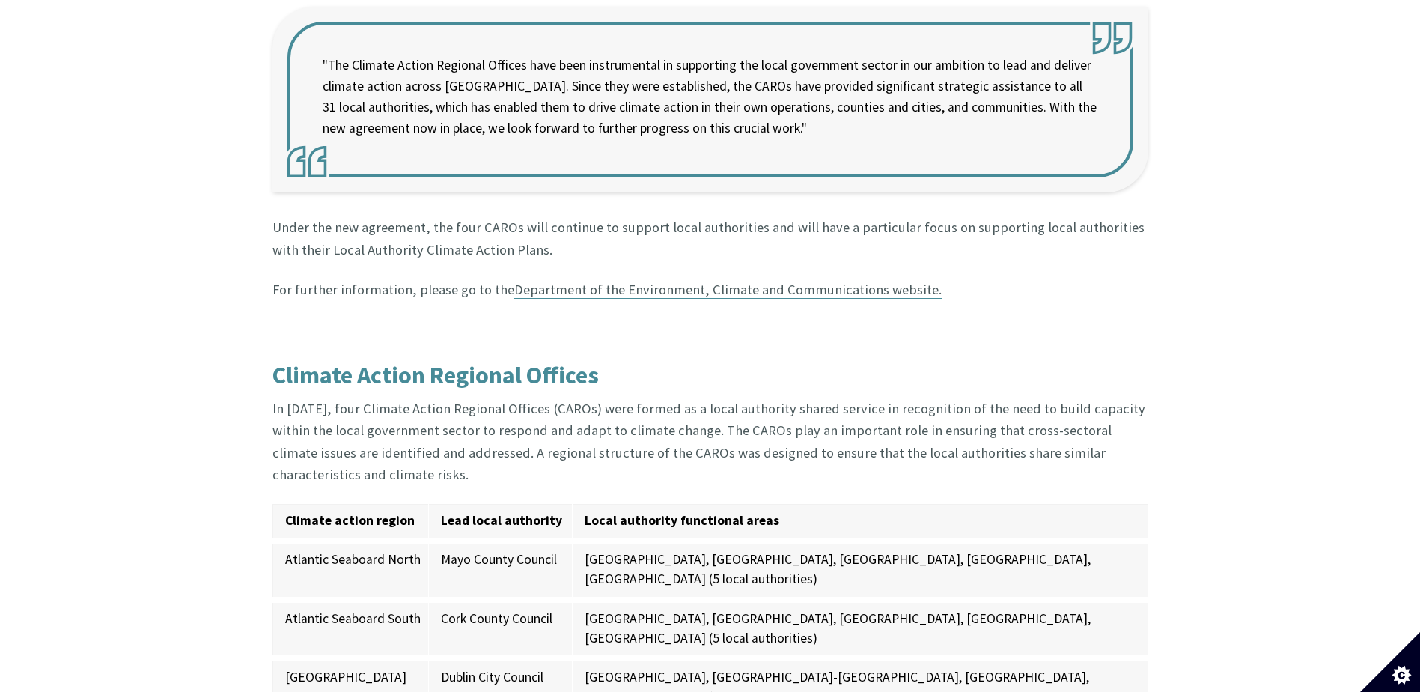
click at [686, 281] on link "Department of the Environment, Climate and Communications website." at bounding box center [727, 290] width 427 height 18
